Goal: Task Accomplishment & Management: Manage account settings

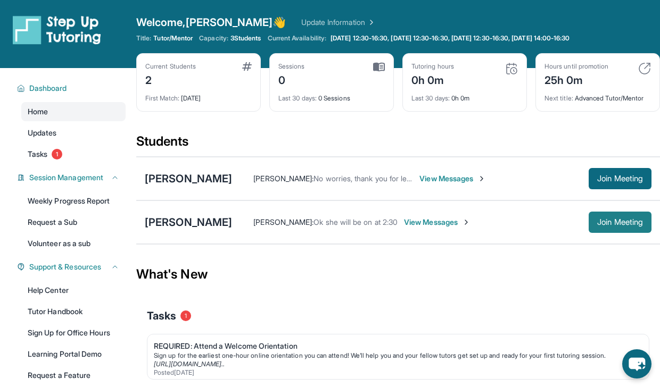
click at [601, 227] on button "Join Meeting" at bounding box center [620, 222] width 63 height 21
click at [605, 229] on button "Join Meeting" at bounding box center [620, 222] width 63 height 21
click at [302, 214] on div "Tenisha Laux : Ok she will be on at 2:30 View Messages Join Meeting" at bounding box center [441, 222] width 419 height 21
click at [600, 224] on span "Join Meeting" at bounding box center [620, 222] width 46 height 6
click at [411, 222] on span "View Messages" at bounding box center [437, 222] width 67 height 11
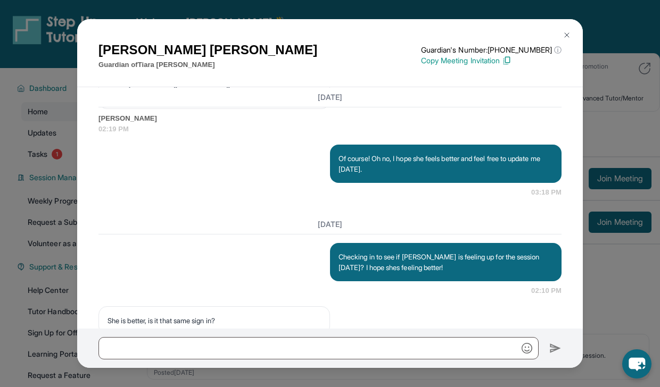
scroll to position [1466, 0]
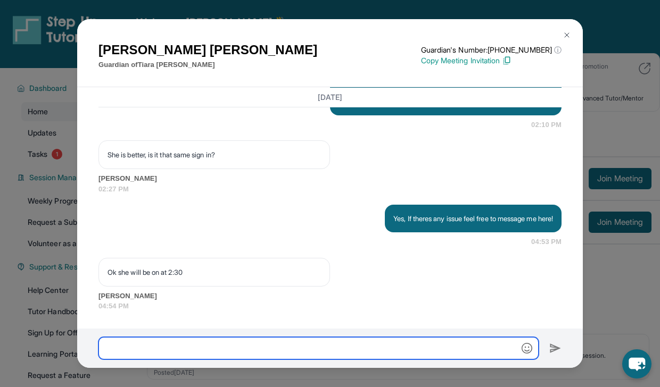
click at [322, 348] on input "text" at bounding box center [318, 348] width 440 height 22
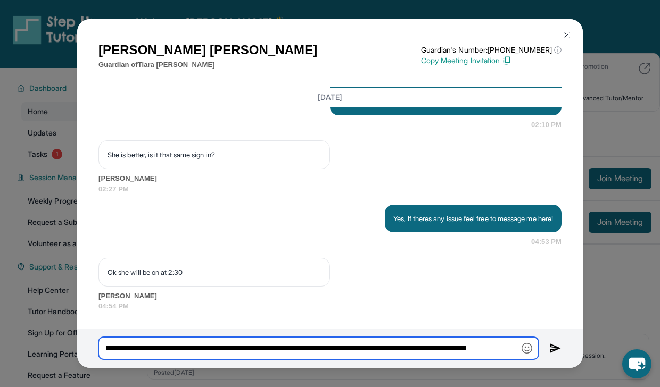
type input "**********"
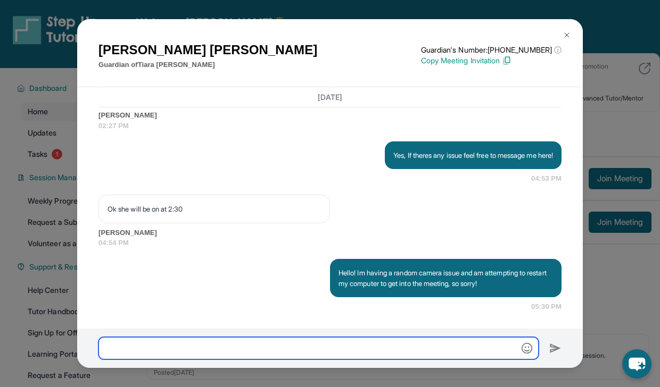
scroll to position [1529, 0]
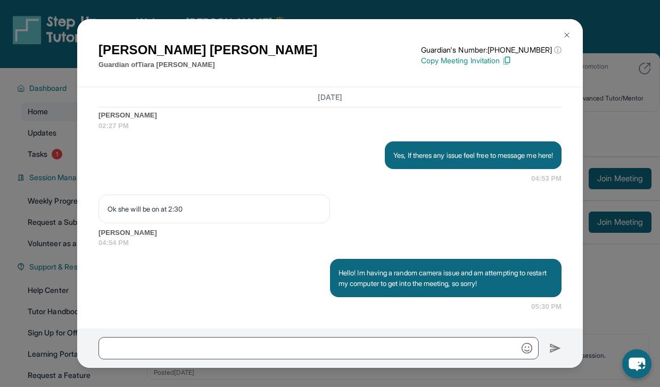
click at [568, 31] on img at bounding box center [567, 35] width 9 height 9
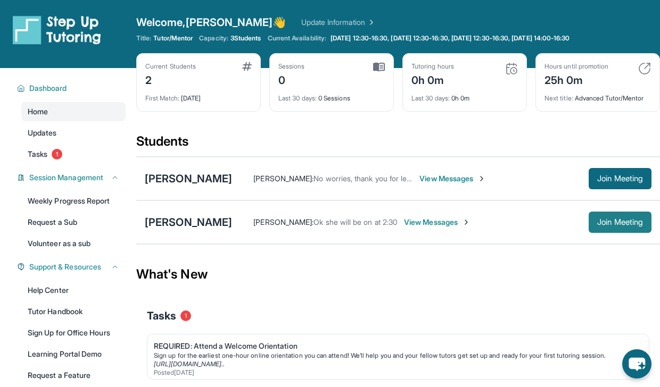
click at [607, 224] on span "Join Meeting" at bounding box center [620, 222] width 46 height 6
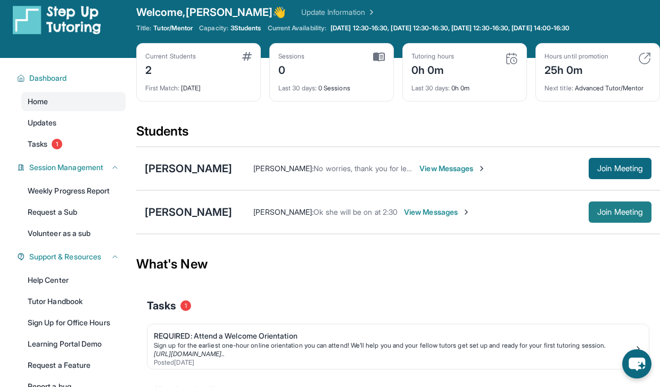
scroll to position [10, 0]
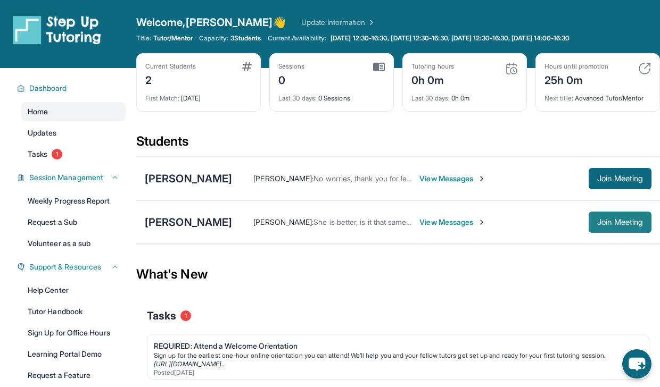
click at [621, 229] on button "Join Meeting" at bounding box center [620, 222] width 63 height 21
click at [603, 229] on button "Join Meeting" at bounding box center [620, 222] width 63 height 21
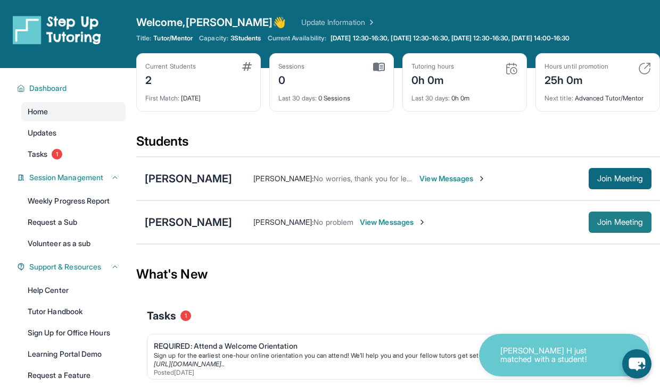
click at [629, 219] on span "Join Meeting" at bounding box center [620, 222] width 46 height 6
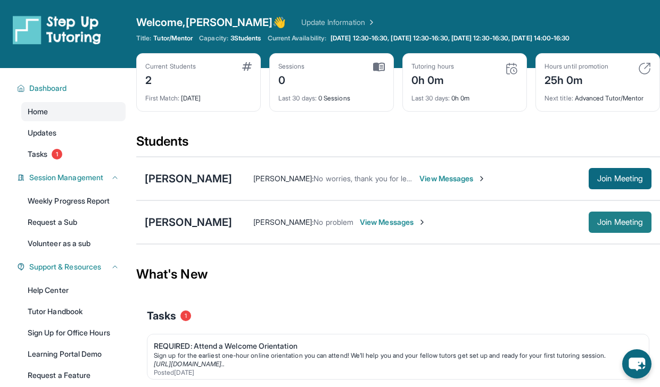
click at [599, 224] on span "Join Meeting" at bounding box center [620, 222] width 46 height 6
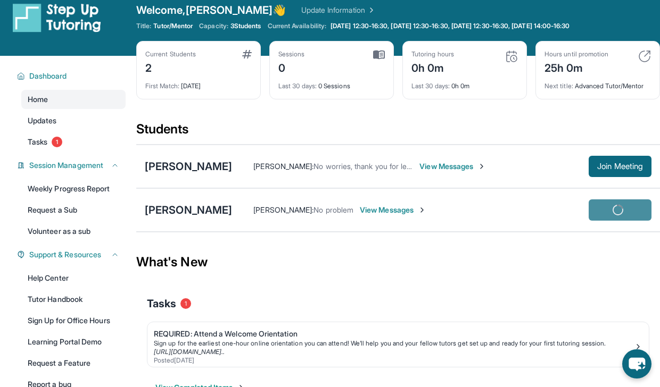
scroll to position [14, 0]
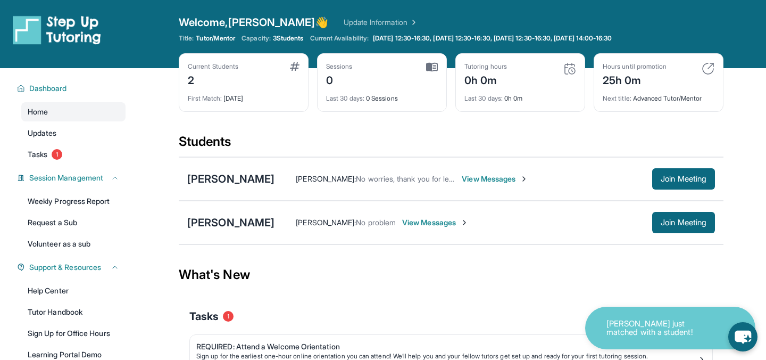
click at [99, 35] on img at bounding box center [57, 30] width 88 height 30
click at [43, 85] on span "Dashboard" at bounding box center [48, 88] width 38 height 11
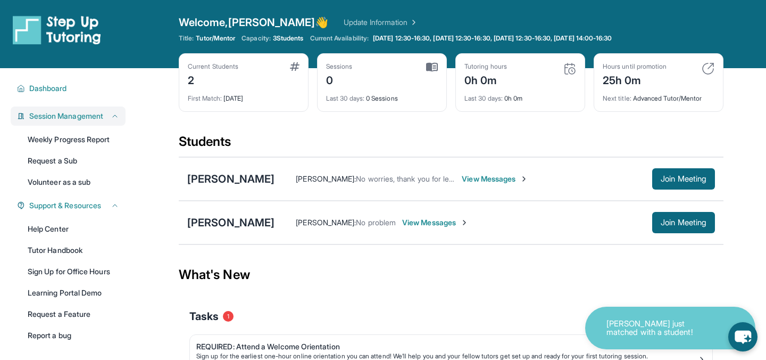
click at [87, 118] on span "Session Management" at bounding box center [66, 116] width 74 height 11
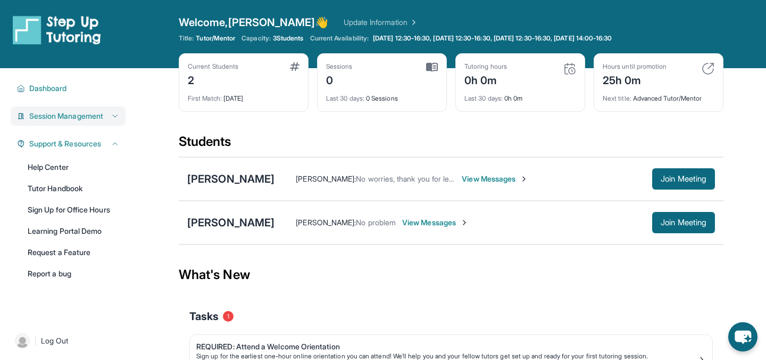
click at [87, 118] on span "Session Management" at bounding box center [66, 116] width 74 height 11
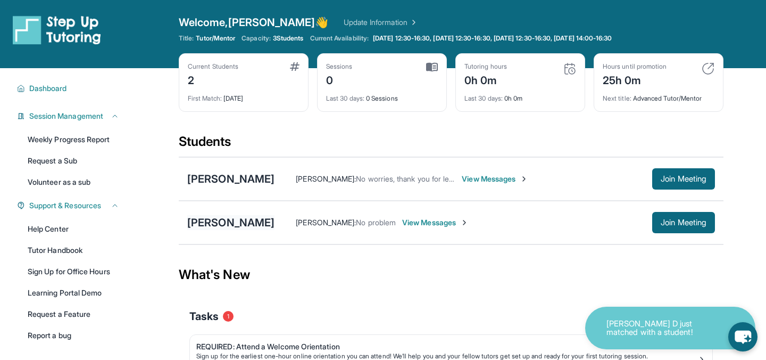
click at [210, 219] on div "[PERSON_NAME]" at bounding box center [230, 222] width 87 height 15
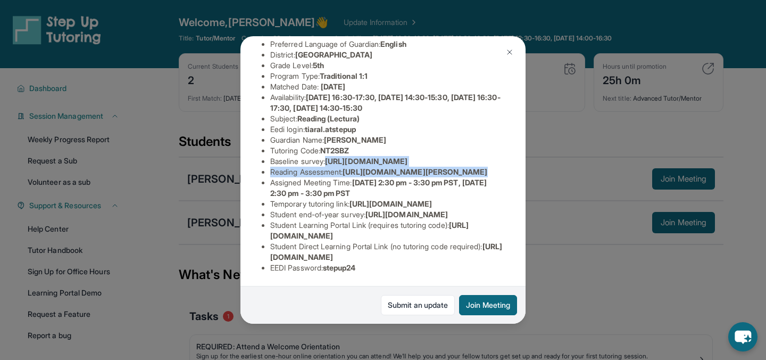
scroll to position [155, 386]
drag, startPoint x: 269, startPoint y: 111, endPoint x: 534, endPoint y: 137, distance: 265.8
click at [534, 137] on div "Tiara Laux Guardian: Tenisha Laux Student Information https://student-portal.st…" at bounding box center [383, 180] width 766 height 360
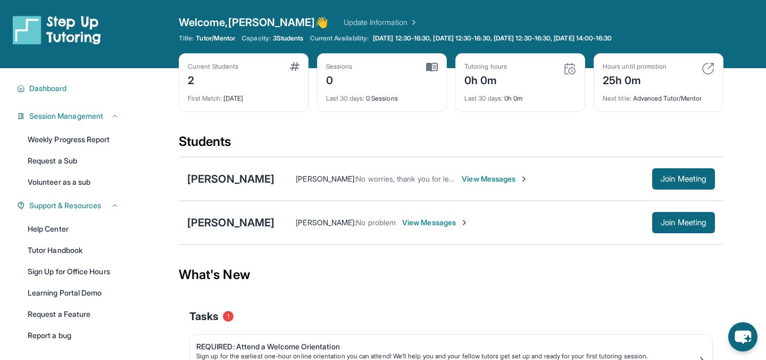
click at [238, 226] on div "[PERSON_NAME]" at bounding box center [230, 222] width 87 height 15
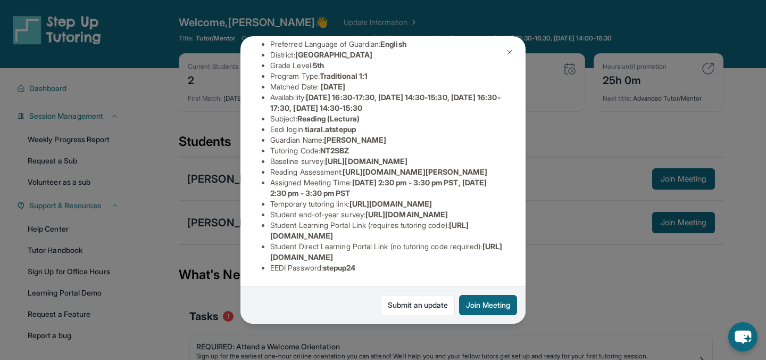
scroll to position [133, 0]
click at [269, 136] on ul "Preferred Language of Guardian: English District: Wiseburn Unified School Distr…" at bounding box center [383, 156] width 243 height 234
drag, startPoint x: 270, startPoint y: 134, endPoint x: 451, endPoint y: 152, distance: 182.4
click at [408, 156] on span "https://airtable.com/apprlfn8WjpjBUn2G/shrK0QR6AaNyG5psY?prefill_Type%20of%20Fo…" at bounding box center [366, 160] width 82 height 9
click at [325, 156] on span "https://airtable.com/apprlfn8WjpjBUn2G/shrK0QR6AaNyG5psY?prefill_Type%20of%20Fo…" at bounding box center [366, 160] width 82 height 9
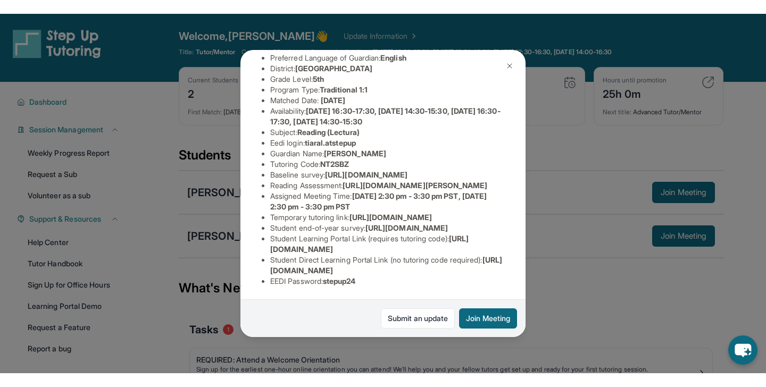
scroll to position [133, 386]
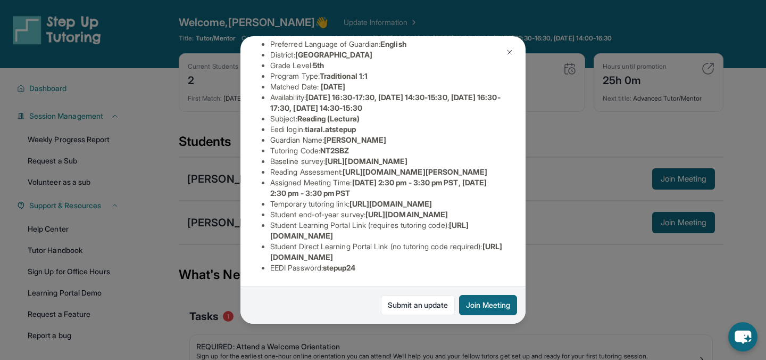
drag, startPoint x: 269, startPoint y: 136, endPoint x: 457, endPoint y: 153, distance: 188.6
click at [457, 153] on div "Tiara Laux Guardian: Tenisha Laux Student Information https://student-portal.st…" at bounding box center [383, 180] width 285 height 288
copy span "https://airtable.com/apprlfn8WjpjBUn2G/shrK0QR6AaNyG5psY?prefill_Type%20of%20Fo…"
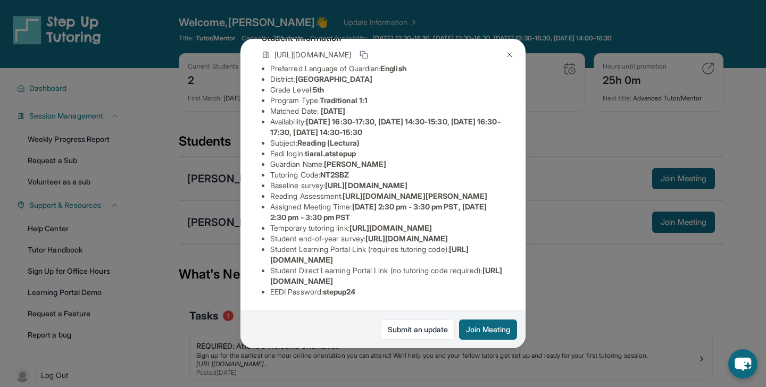
click at [402, 148] on div "Tiara Laux Guardian: Tenisha Laux Student Information https://student-portal.st…" at bounding box center [383, 194] width 285 height 310
drag, startPoint x: 349, startPoint y: 169, endPoint x: 485, endPoint y: 188, distance: 137.6
click at [485, 191] on li "Reading Assessment : https://sqcb3vat.paperform.co/?id=2025-s12264&name=Tiara%2…" at bounding box center [387, 196] width 234 height 11
copy span "https://sqcb3vat.paperform.co/?id=2025-s12264&name=Tiara%20Laux&grade=5th&windo…"
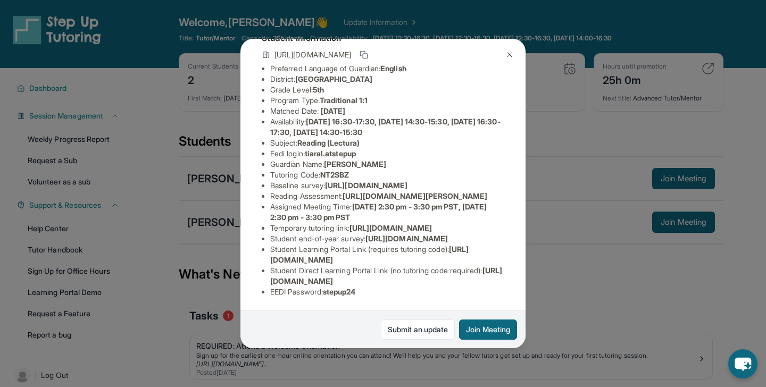
scroll to position [191, 0]
click at [507, 62] on button at bounding box center [509, 54] width 21 height 21
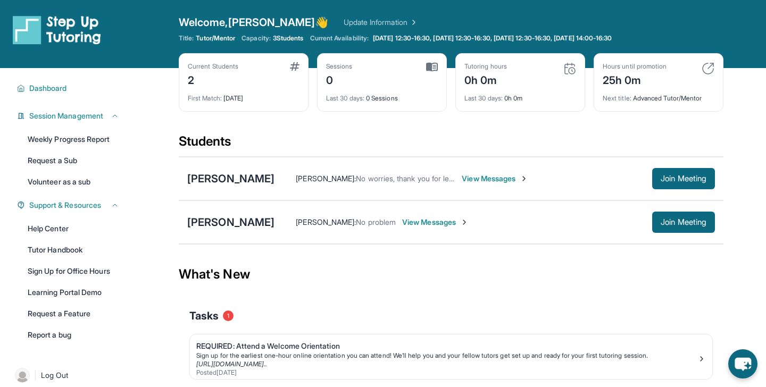
scroll to position [68, 0]
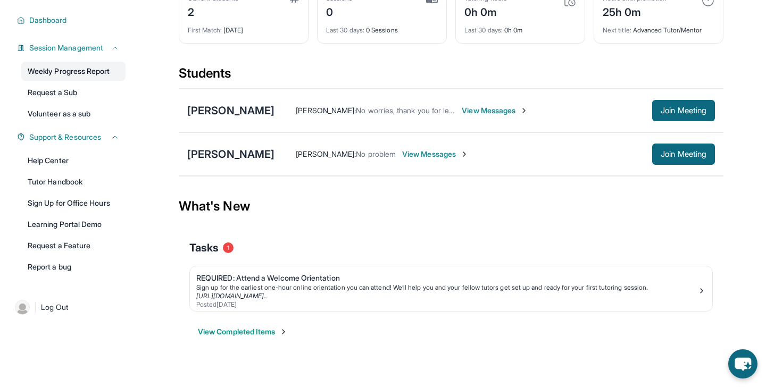
click at [69, 74] on link "Weekly Progress Report" at bounding box center [73, 71] width 104 height 19
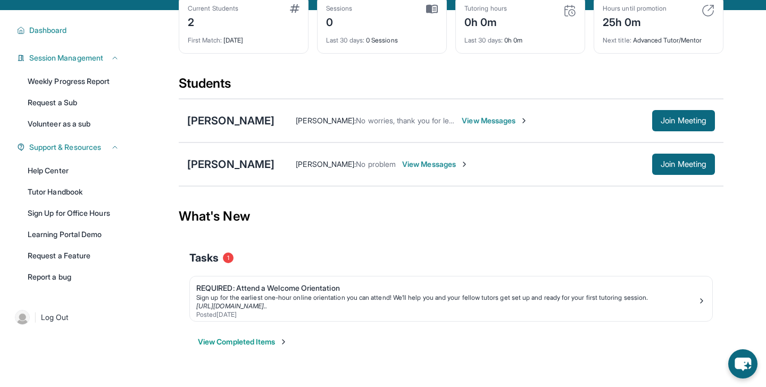
scroll to position [0, 0]
